Goal: Find specific fact: Find specific fact

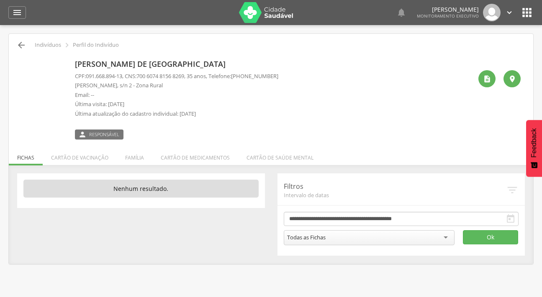
click at [25, 39] on div " Indivíduos  Perfil do Indivíduo [PERSON_NAME] de [GEOGRAPHIC_DATA] CPF: 091.…" at bounding box center [271, 149] width 524 height 231
click at [19, 47] on icon "" at bounding box center [21, 45] width 10 height 10
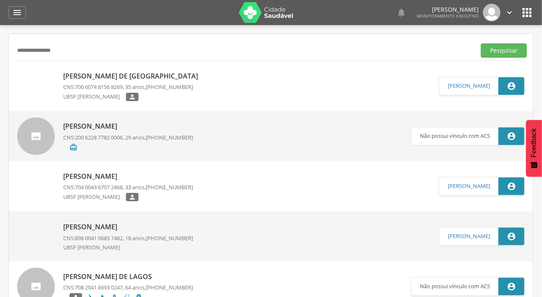
drag, startPoint x: 82, startPoint y: 51, endPoint x: 10, endPoint y: 54, distance: 72.4
click at [135, 47] on input "text" at bounding box center [243, 51] width 457 height 14
paste input "**********"
type input "**********"
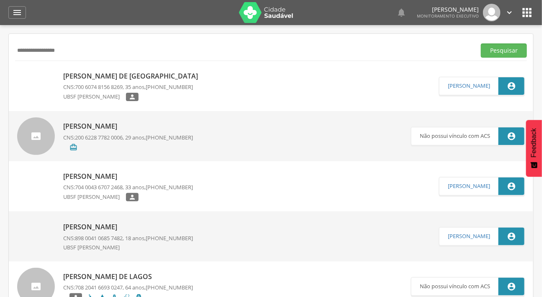
click at [481, 44] on button "Pesquisar" at bounding box center [504, 51] width 46 height 14
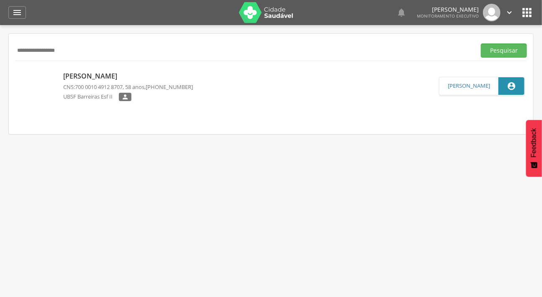
click at [131, 74] on p "[PERSON_NAME]" at bounding box center [128, 77] width 130 height 10
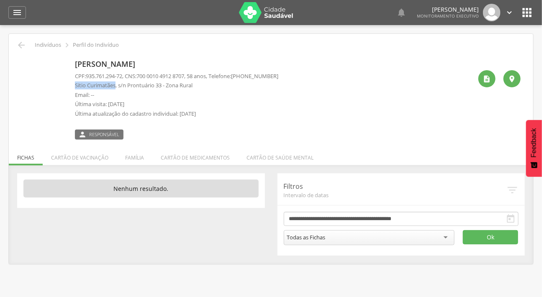
drag, startPoint x: 115, startPoint y: 84, endPoint x: 75, endPoint y: 82, distance: 40.2
click at [75, 82] on p "Sitio Curimatães, s/n Prontuário 33 - Zona Rural" at bounding box center [176, 86] width 203 height 8
copy p "Sitio Curimatães"
